Goal: Information Seeking & Learning: Learn about a topic

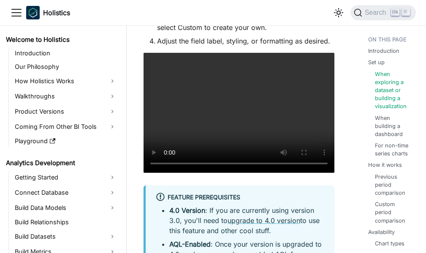
scroll to position [844, 0]
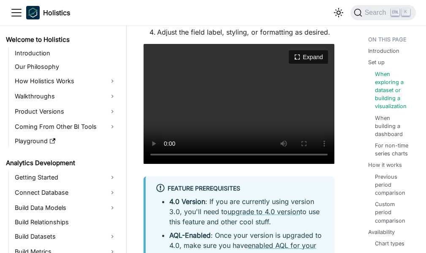
click at [305, 44] on video "Your browser does not support embedding video, but you can download it ." at bounding box center [239, 104] width 191 height 120
click at [304, 50] on button "Expand" at bounding box center [308, 57] width 41 height 14
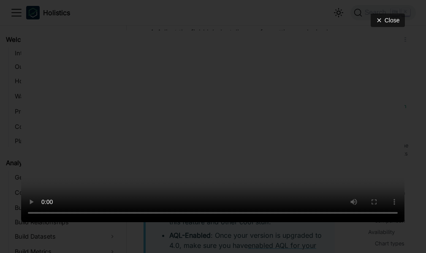
scroll to position [887, 0]
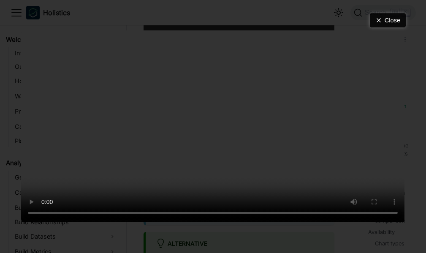
click at [383, 14] on button "Close" at bounding box center [388, 21] width 36 height 14
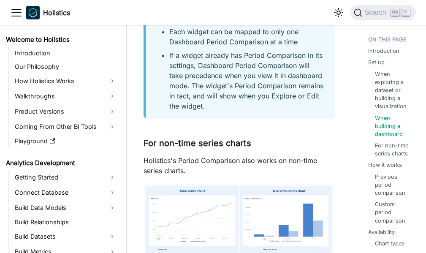
scroll to position [1731, 0]
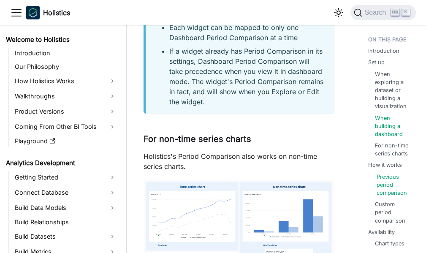
click at [388, 197] on link "Previous period comparison" at bounding box center [394, 185] width 34 height 24
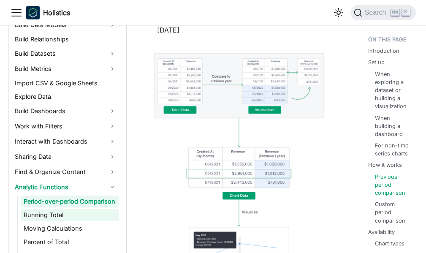
scroll to position [2554, 0]
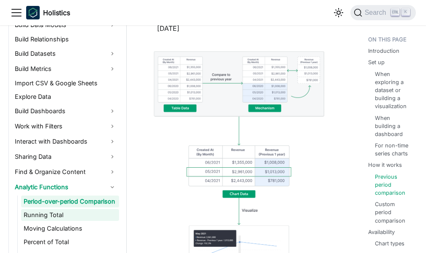
click at [50, 219] on link "Running Total" at bounding box center [70, 215] width 98 height 12
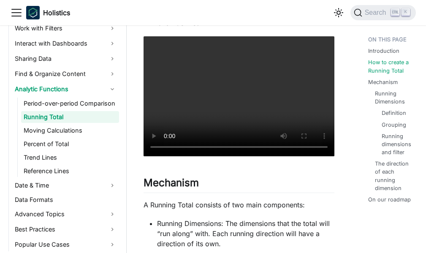
scroll to position [323, 0]
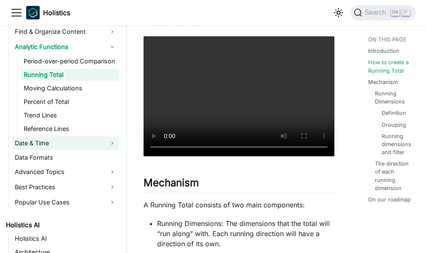
click at [43, 149] on link "Date & Time" at bounding box center [65, 143] width 107 height 14
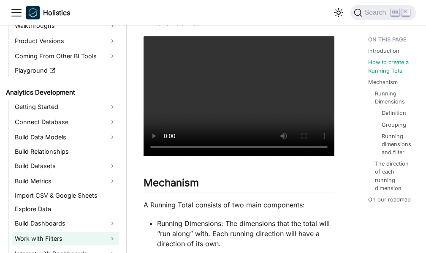
scroll to position [0, 0]
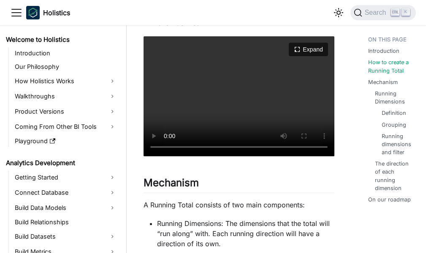
click at [156, 111] on video "Your browser does not support embedding video, but you can download it ." at bounding box center [239, 96] width 191 height 120
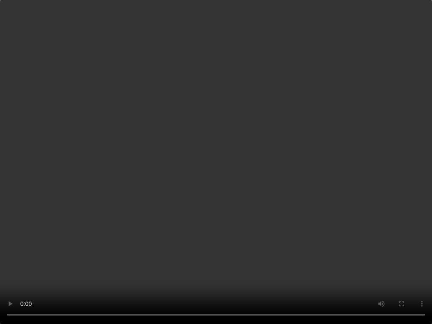
click at [99, 143] on video "Your browser does not support embedding video, but you can download it ." at bounding box center [216, 162] width 432 height 324
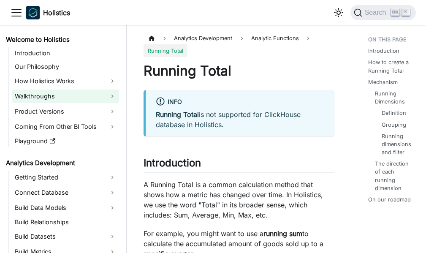
click at [73, 94] on link "Walkthroughs" at bounding box center [65, 96] width 107 height 14
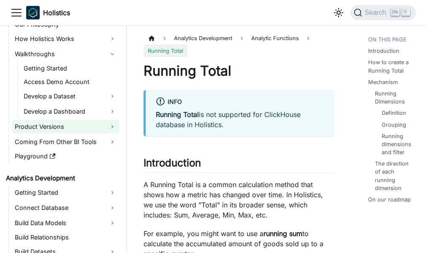
scroll to position [84, 0]
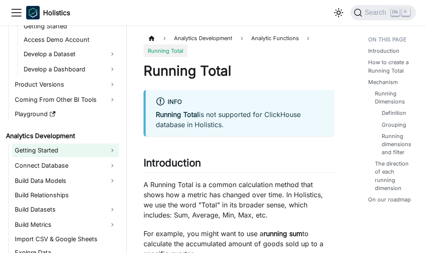
click at [62, 149] on link "Getting Started" at bounding box center [65, 151] width 107 height 14
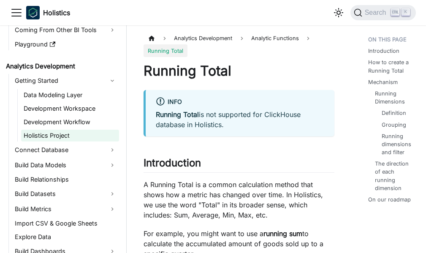
scroll to position [169, 0]
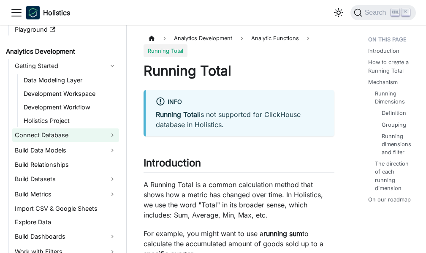
click at [76, 140] on link "Connect Database" at bounding box center [65, 135] width 107 height 14
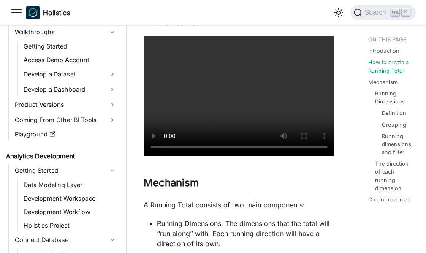
scroll to position [0, 0]
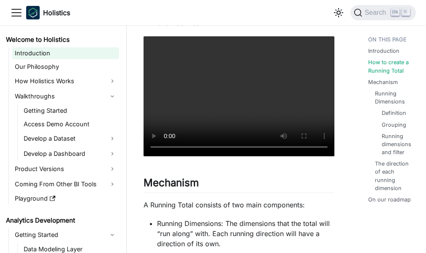
click at [46, 52] on link "Introduction" at bounding box center [65, 53] width 107 height 12
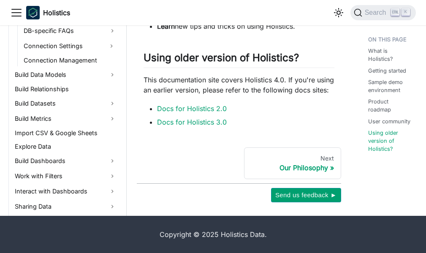
scroll to position [296, 0]
click at [51, 115] on link "Build Metrics" at bounding box center [65, 118] width 107 height 14
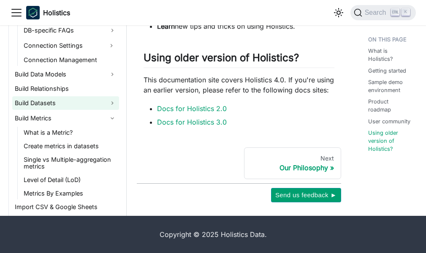
click at [53, 101] on link "Build Datasets" at bounding box center [65, 103] width 107 height 14
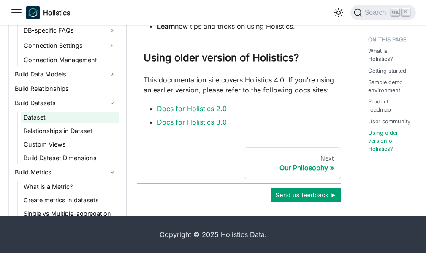
click at [53, 113] on link "Dataset" at bounding box center [70, 117] width 98 height 12
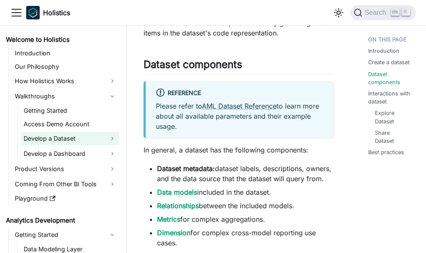
click at [57, 136] on link "Develop a Dataset" at bounding box center [70, 139] width 98 height 14
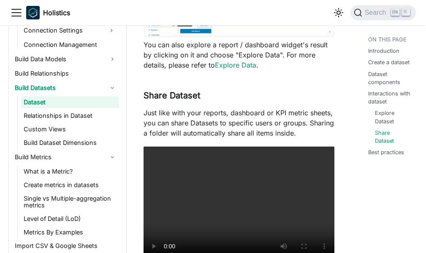
scroll to position [929, 0]
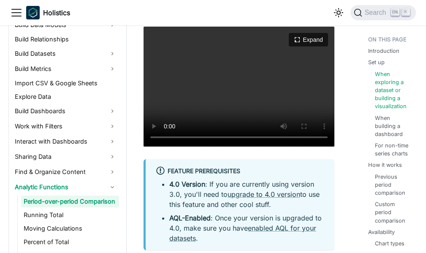
scroll to position [862, 0]
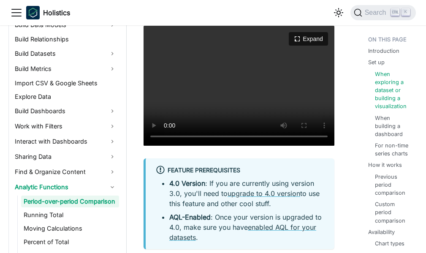
click at [303, 58] on video "Your browser does not support embedding video, but you can download it ." at bounding box center [239, 86] width 191 height 120
